Goal: Use online tool/utility: Utilize a website feature to perform a specific function

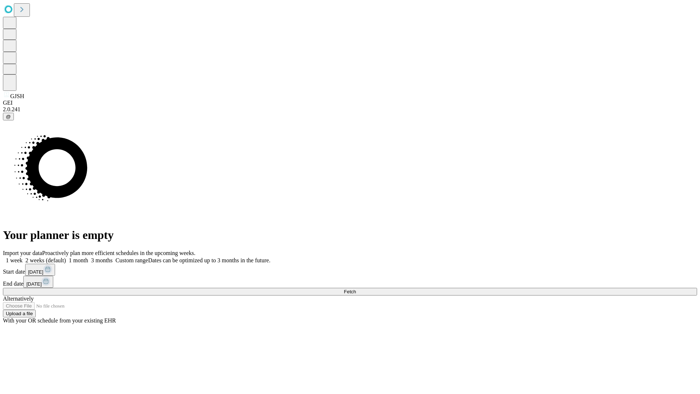
click at [356, 289] on span "Fetch" at bounding box center [350, 291] width 12 height 5
